Goal: Task Accomplishment & Management: Manage account settings

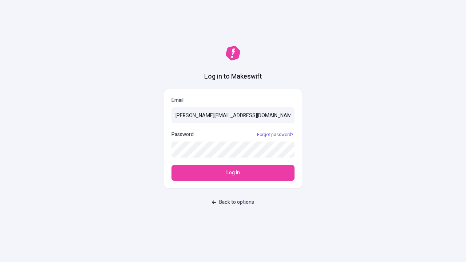
type input "sasha+test-ui@makeswift.com"
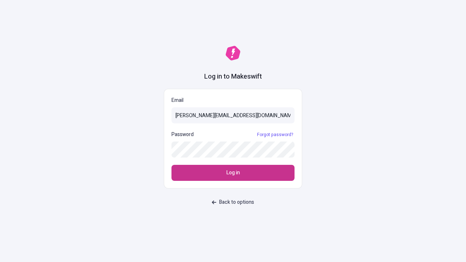
click at [233, 173] on span "Log in" at bounding box center [233, 173] width 13 height 8
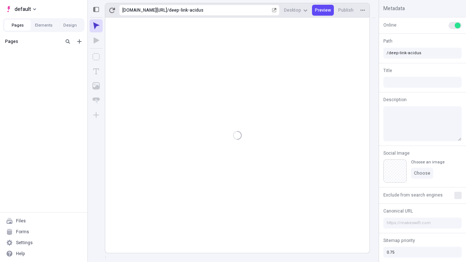
type input "/deep-link-acidus"
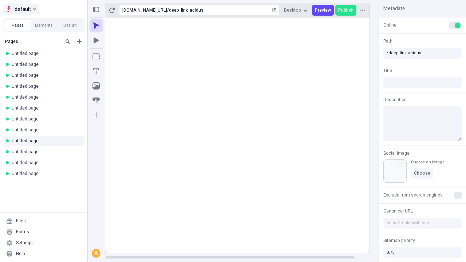
click at [20, 9] on span "default" at bounding box center [23, 9] width 16 height 9
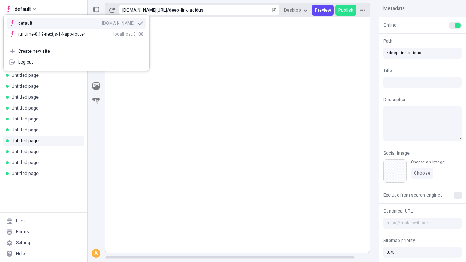
click at [77, 51] on div "Create new site" at bounding box center [80, 51] width 125 height 6
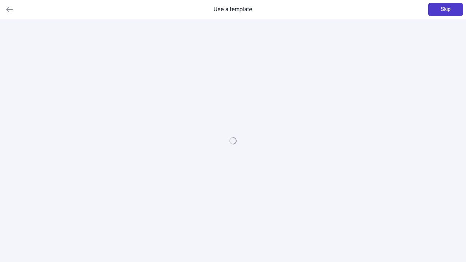
click at [446, 9] on span "Skip" at bounding box center [446, 9] width 10 height 8
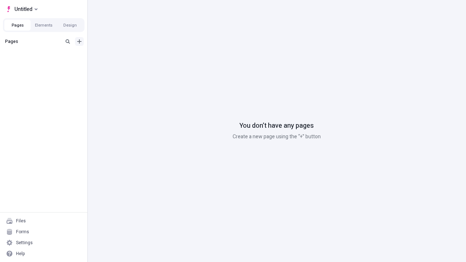
click at [79, 42] on icon "Add new" at bounding box center [79, 41] width 4 height 4
click at [118, 56] on span "Blank page" at bounding box center [122, 57] width 45 height 6
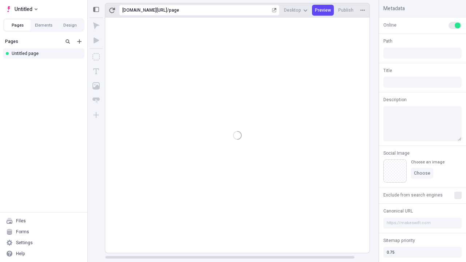
type input "/page"
click at [347, 10] on span "Publish" at bounding box center [346, 10] width 15 height 6
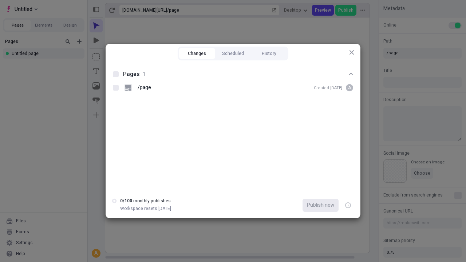
click at [197, 54] on button "Changes" at bounding box center [197, 53] width 36 height 11
click at [116, 74] on div at bounding box center [116, 74] width 6 height 6
checkbox input "true"
click at [348, 206] on icon "button" at bounding box center [349, 205] width 2 height 3
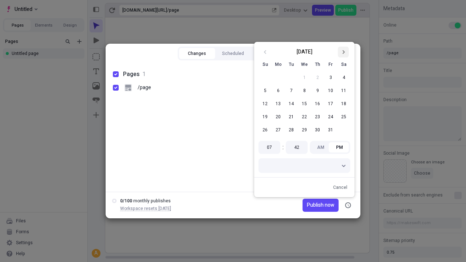
click at [344, 52] on icon "Go to next month" at bounding box center [343, 52] width 4 height 4
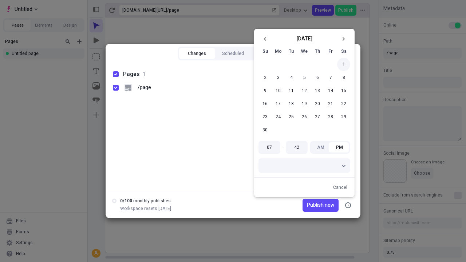
click at [344, 64] on button "1" at bounding box center [343, 64] width 13 height 13
click at [310, 206] on span "Publish on [DATE]" at bounding box center [314, 206] width 40 height 8
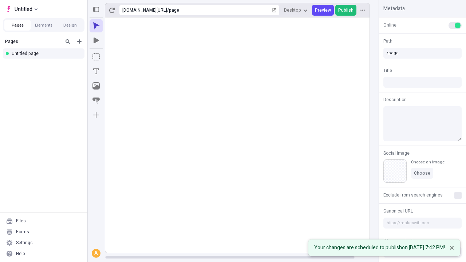
click at [347, 10] on span "Publish" at bounding box center [346, 10] width 15 height 6
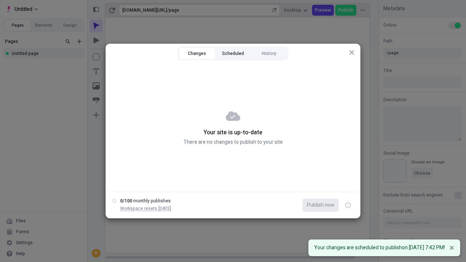
click at [233, 54] on button "Scheduled" at bounding box center [233, 53] width 36 height 11
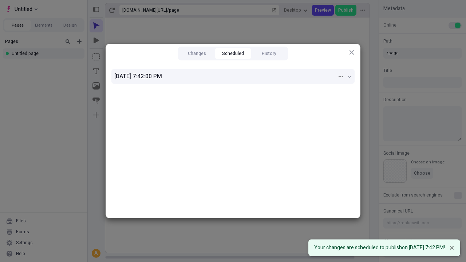
click at [233, 77] on div "[DATE] 7:42:00 PM" at bounding box center [225, 76] width 223 height 9
